Goal: Information Seeking & Learning: Learn about a topic

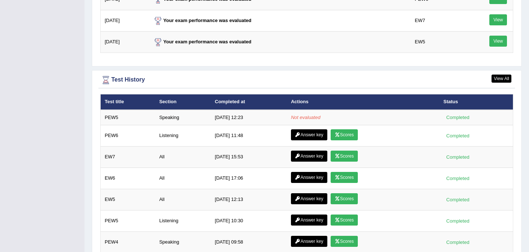
scroll to position [959, 0]
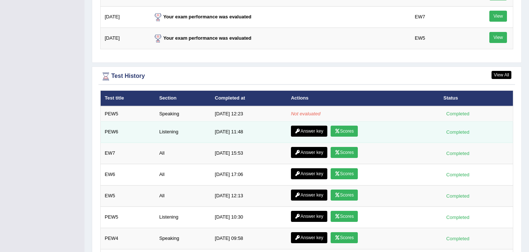
click at [348, 132] on link "Scores" at bounding box center [343, 131] width 27 height 11
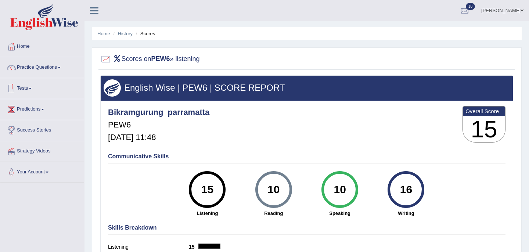
click at [32, 88] on span at bounding box center [30, 88] width 3 height 1
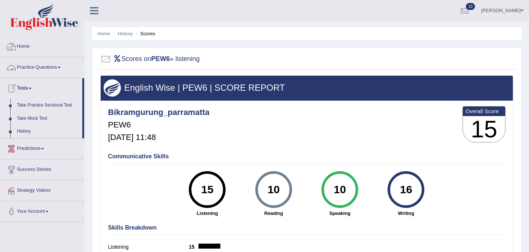
click at [27, 45] on link "Home" at bounding box center [42, 45] width 84 height 18
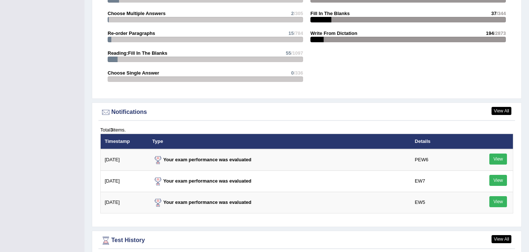
scroll to position [944, 0]
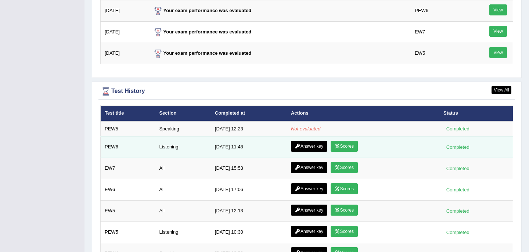
click at [308, 148] on link "Answer key" at bounding box center [309, 146] width 36 height 11
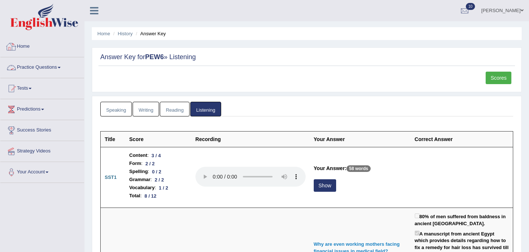
click at [30, 46] on link "Home" at bounding box center [42, 45] width 84 height 18
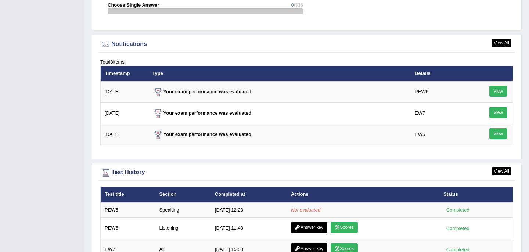
scroll to position [876, 0]
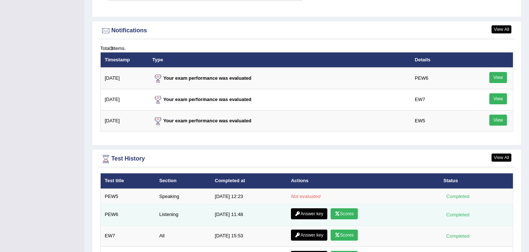
click at [351, 216] on link "Scores" at bounding box center [343, 213] width 27 height 11
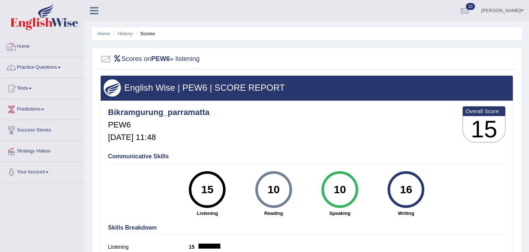
click at [22, 46] on link "Home" at bounding box center [42, 45] width 84 height 18
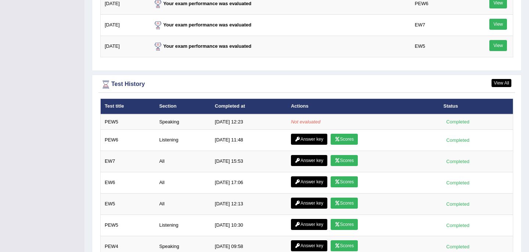
scroll to position [955, 0]
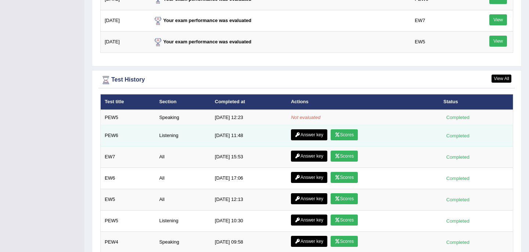
click at [313, 137] on link "Answer key" at bounding box center [309, 134] width 36 height 11
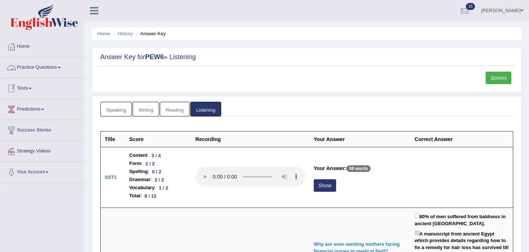
click at [57, 70] on link "Practice Questions" at bounding box center [42, 66] width 84 height 18
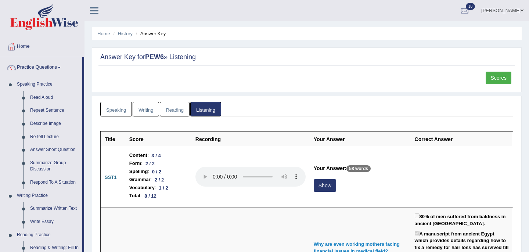
click at [26, 46] on link "Home" at bounding box center [42, 45] width 84 height 18
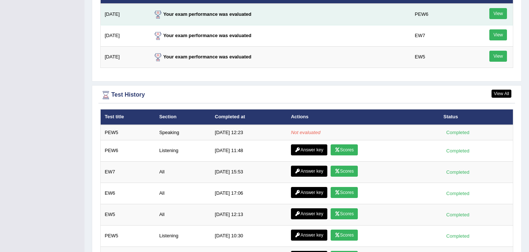
scroll to position [959, 0]
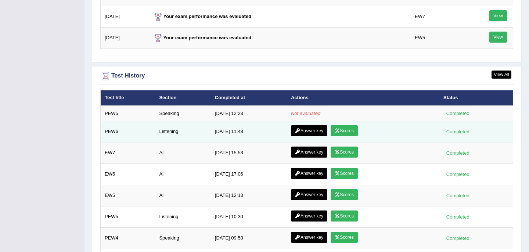
click at [311, 131] on link "Answer key" at bounding box center [309, 130] width 36 height 11
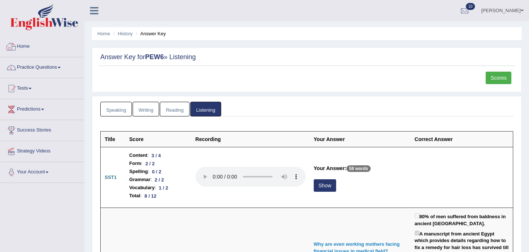
click at [23, 47] on link "Home" at bounding box center [42, 45] width 84 height 18
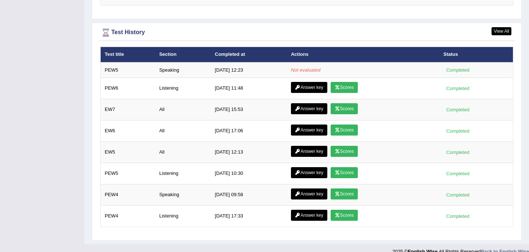
scroll to position [999, 0]
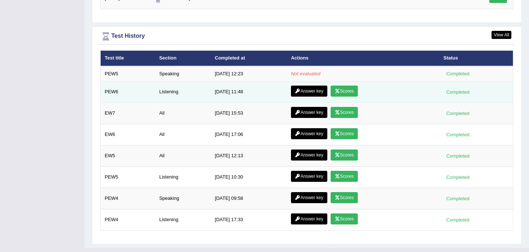
click at [345, 93] on link "Scores" at bounding box center [343, 91] width 27 height 11
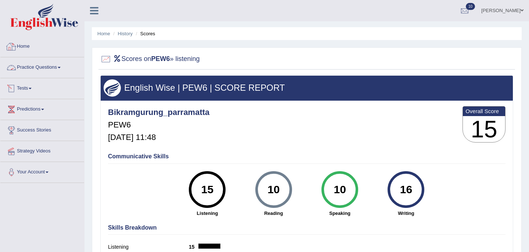
click at [24, 45] on link "Home" at bounding box center [42, 45] width 84 height 18
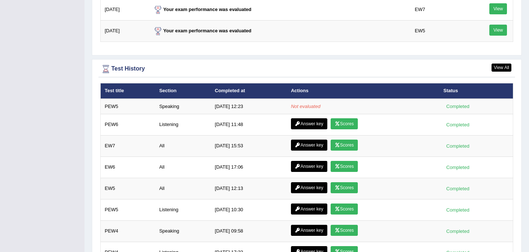
scroll to position [978, 0]
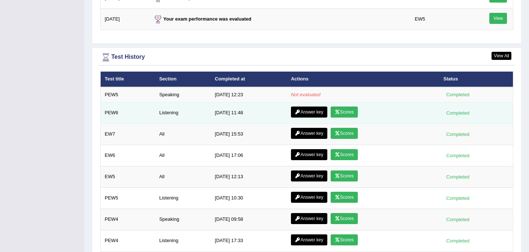
click at [309, 114] on link "Answer key" at bounding box center [309, 111] width 36 height 11
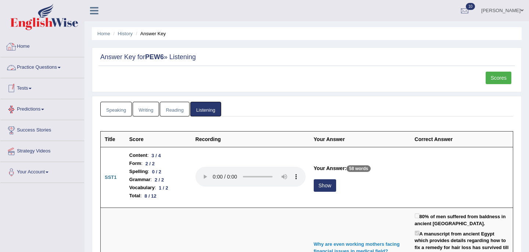
click at [27, 44] on link "Home" at bounding box center [42, 45] width 84 height 18
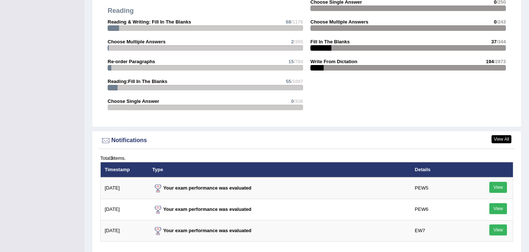
scroll to position [945, 0]
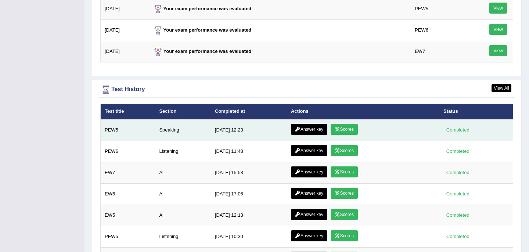
click at [343, 129] on link "Scores" at bounding box center [343, 129] width 27 height 11
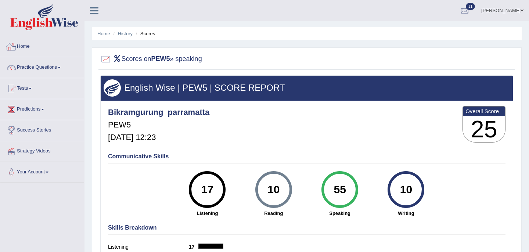
click at [27, 47] on link "Home" at bounding box center [42, 45] width 84 height 18
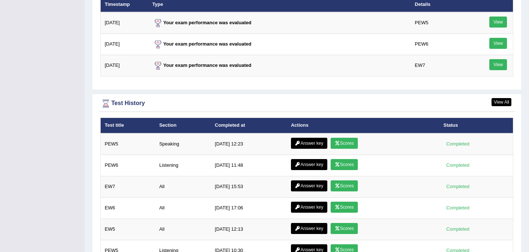
scroll to position [950, 0]
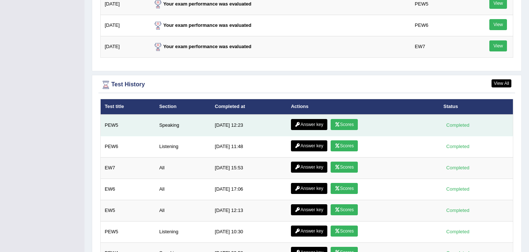
click at [308, 125] on link "Answer key" at bounding box center [309, 124] width 36 height 11
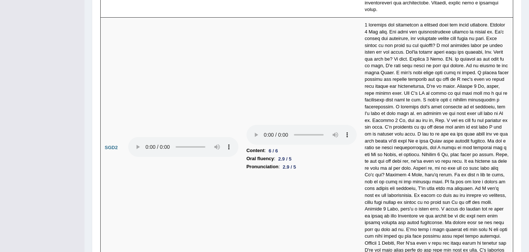
scroll to position [2594, 0]
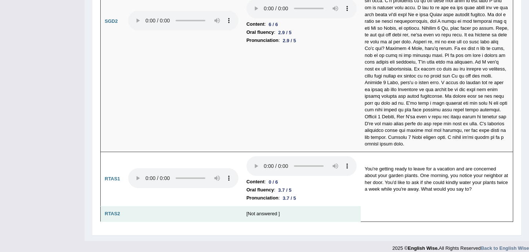
click at [258, 206] on td "[Not answered ]" at bounding box center [301, 213] width 118 height 15
click at [255, 209] on td "[Not answered ]" at bounding box center [301, 213] width 118 height 15
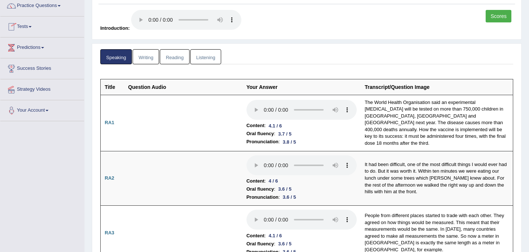
scroll to position [0, 0]
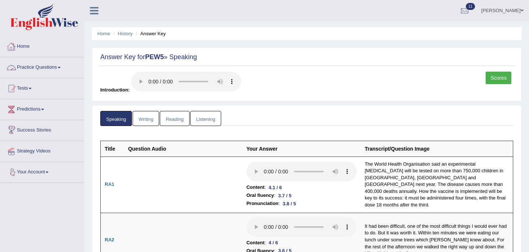
click at [27, 46] on link "Home" at bounding box center [42, 45] width 84 height 18
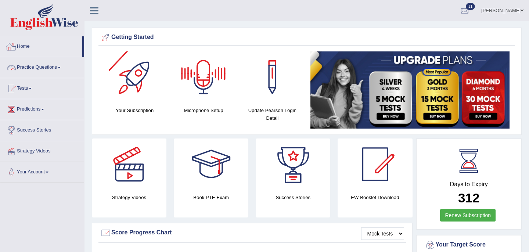
click at [26, 48] on link "Home" at bounding box center [41, 45] width 82 height 18
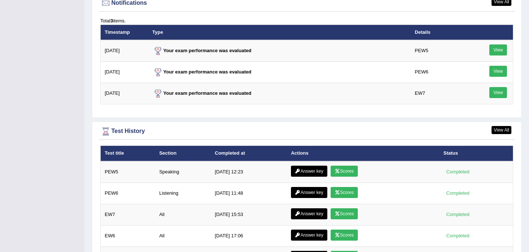
scroll to position [918, 0]
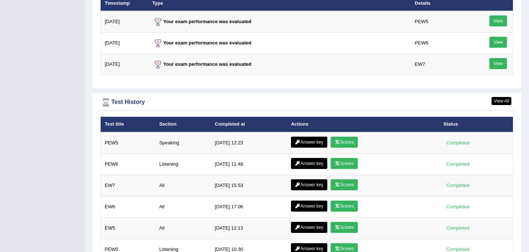
scroll to position [912, 0]
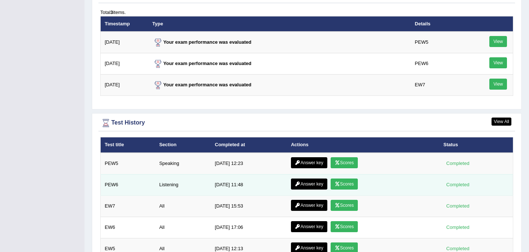
click at [344, 187] on link "Scores" at bounding box center [343, 183] width 27 height 11
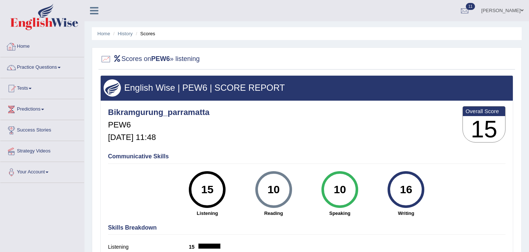
click at [27, 44] on link "Home" at bounding box center [42, 45] width 84 height 18
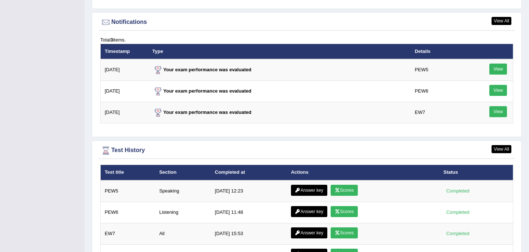
scroll to position [944, 0]
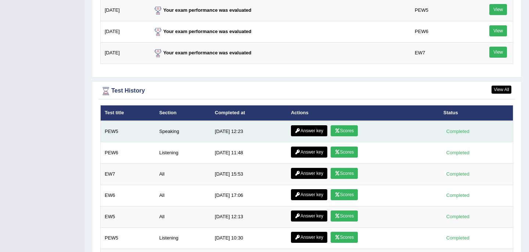
click at [344, 132] on link "Scores" at bounding box center [343, 130] width 27 height 11
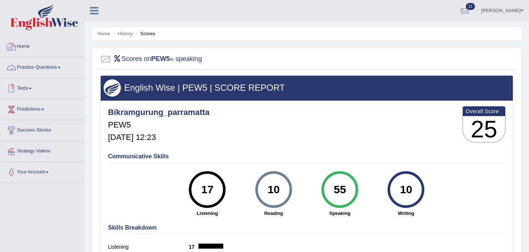
click at [26, 48] on link "Home" at bounding box center [42, 45] width 84 height 18
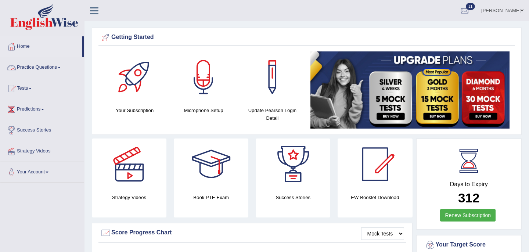
click at [59, 68] on link "Practice Questions" at bounding box center [42, 66] width 84 height 18
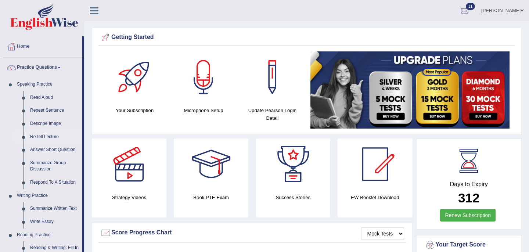
click at [49, 137] on link "Re-tell Lecture" at bounding box center [54, 136] width 55 height 13
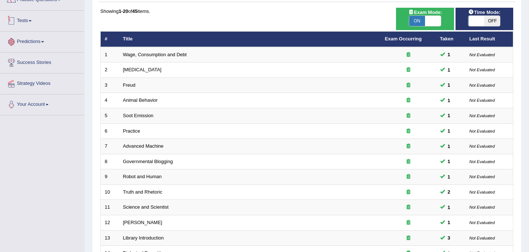
scroll to position [234, 0]
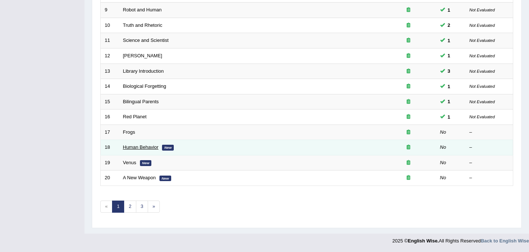
click at [140, 148] on link "Human Behavior" at bounding box center [141, 147] width 36 height 6
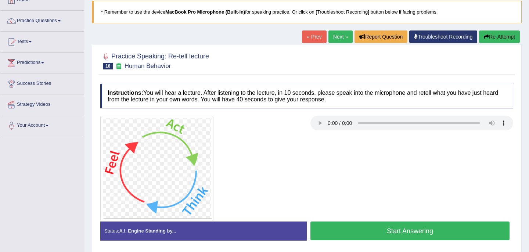
scroll to position [43, 0]
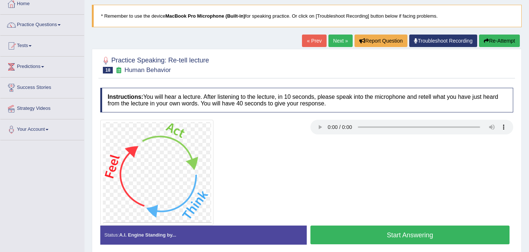
click at [357, 238] on button "Start Answering" at bounding box center [409, 234] width 199 height 19
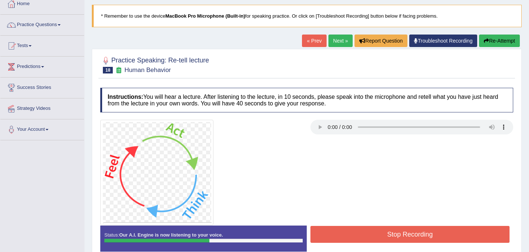
click at [357, 237] on button "Stop Recording" at bounding box center [409, 234] width 199 height 17
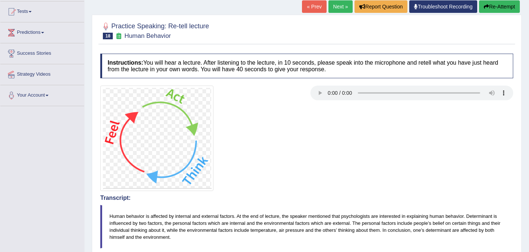
scroll to position [0, 0]
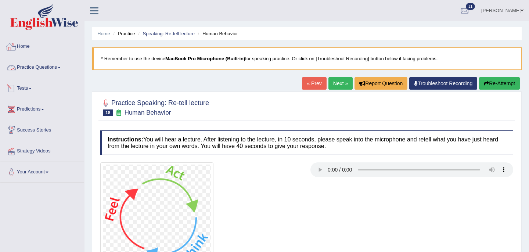
click at [26, 44] on link "Home" at bounding box center [42, 45] width 84 height 18
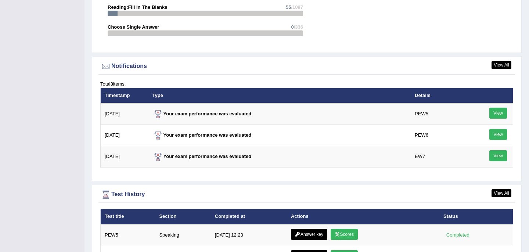
scroll to position [871, 0]
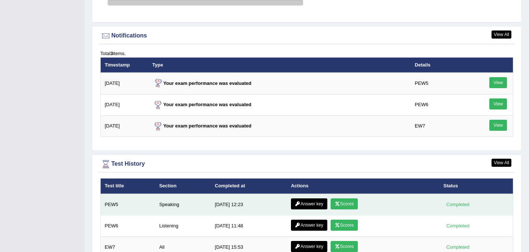
click at [349, 205] on link "Scores" at bounding box center [343, 203] width 27 height 11
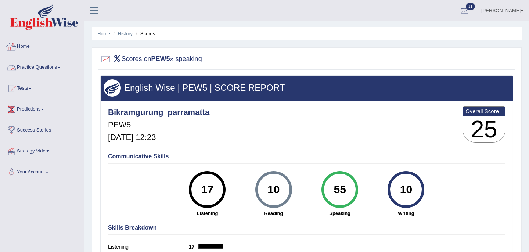
click at [25, 43] on link "Home" at bounding box center [42, 45] width 84 height 18
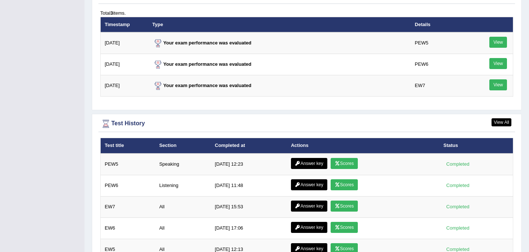
scroll to position [925, 0]
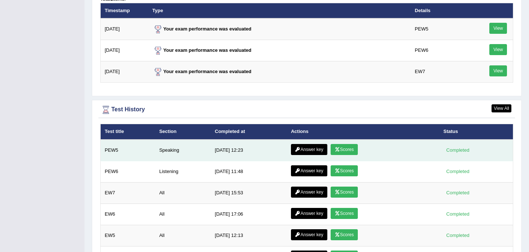
click at [347, 151] on link "Scores" at bounding box center [343, 149] width 27 height 11
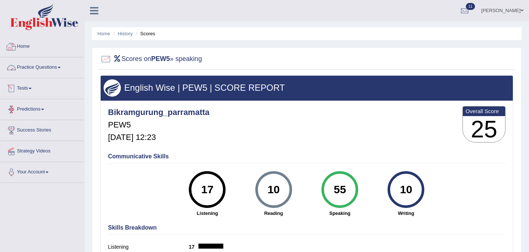
click at [28, 45] on link "Home" at bounding box center [42, 45] width 84 height 18
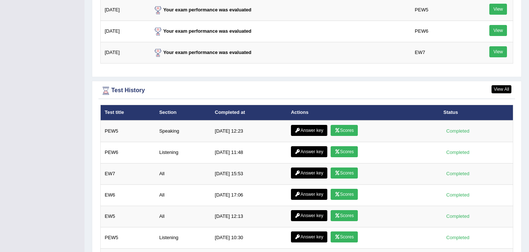
scroll to position [945, 0]
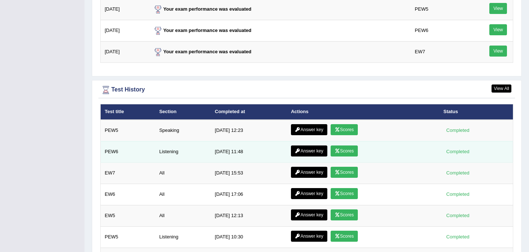
click at [346, 151] on link "Scores" at bounding box center [343, 150] width 27 height 11
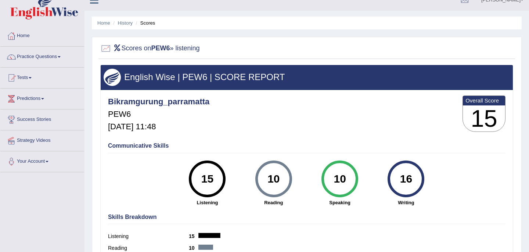
scroll to position [14, 0]
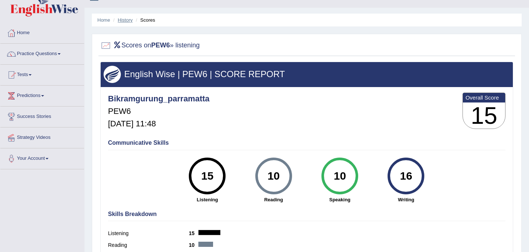
click at [125, 22] on link "History" at bounding box center [125, 20] width 15 height 6
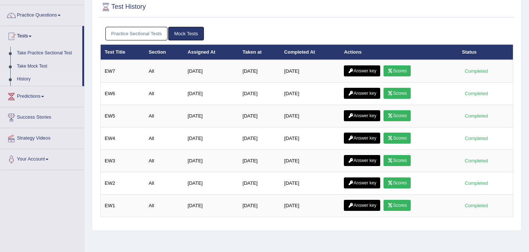
scroll to position [82, 0]
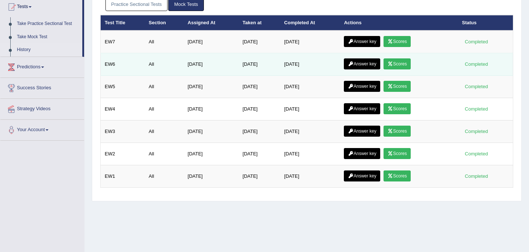
click at [363, 62] on link "Answer key" at bounding box center [362, 63] width 36 height 11
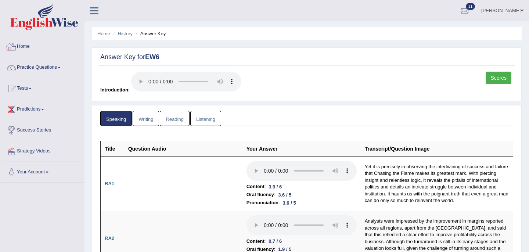
click at [26, 46] on link "Home" at bounding box center [42, 45] width 84 height 18
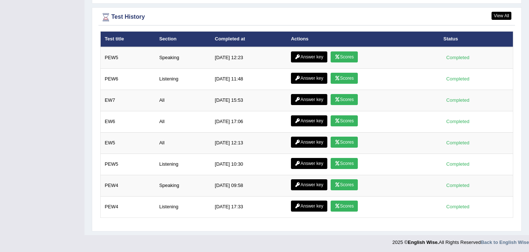
scroll to position [1020, 0]
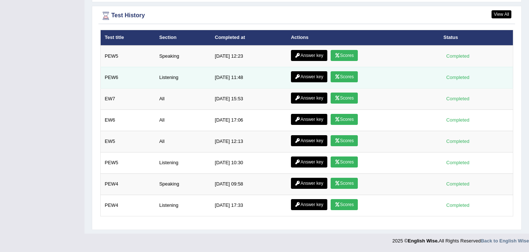
click at [305, 77] on link "Answer key" at bounding box center [309, 76] width 36 height 11
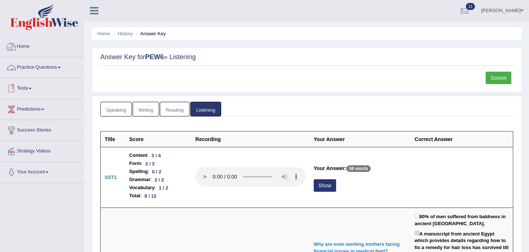
click at [23, 45] on link "Home" at bounding box center [42, 45] width 84 height 18
